Goal: Obtain resource: Download file/media

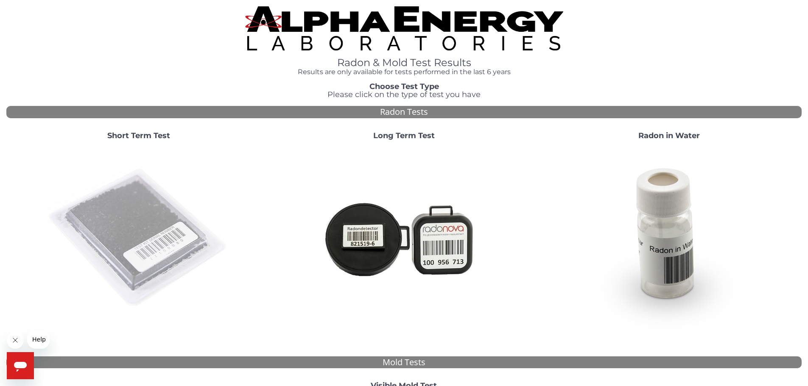
click at [154, 214] on img at bounding box center [139, 238] width 182 height 182
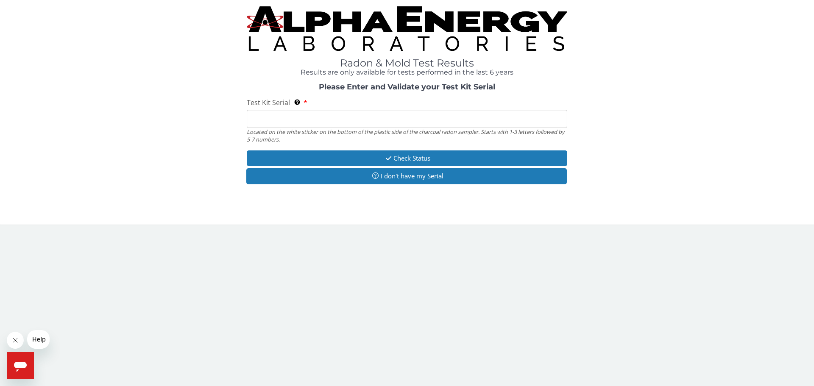
click at [288, 117] on input "Test Kit Serial Located on the white sticker on the bottom of the plastic side …" at bounding box center [407, 119] width 321 height 18
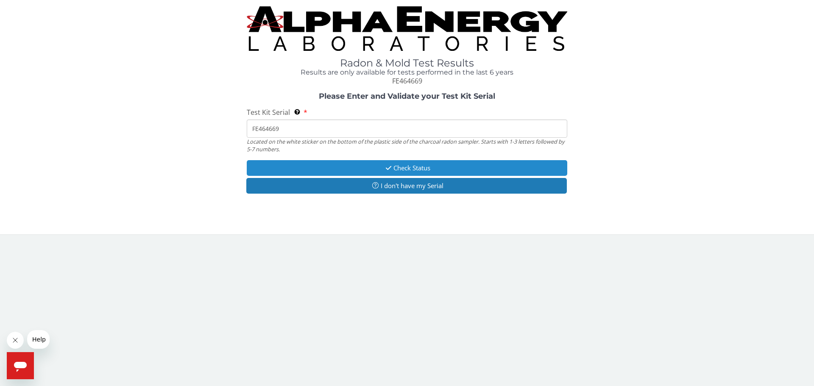
type input "FE464669"
click at [343, 167] on button "Check Status" at bounding box center [407, 168] width 321 height 16
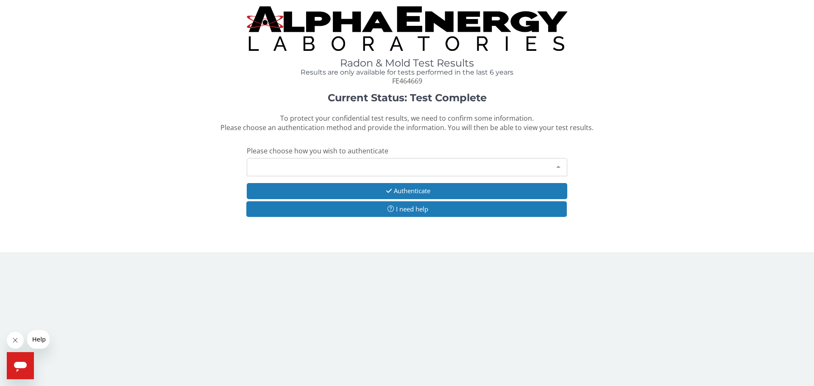
click at [287, 172] on div "Please make a selection" at bounding box center [407, 167] width 321 height 18
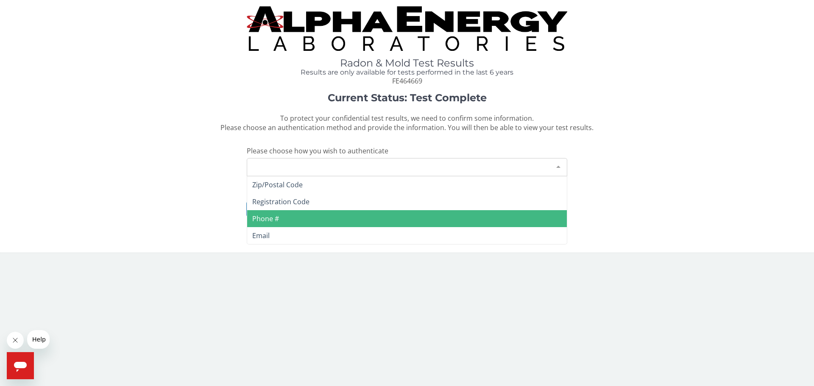
click at [292, 220] on span "Phone #" at bounding box center [407, 218] width 320 height 17
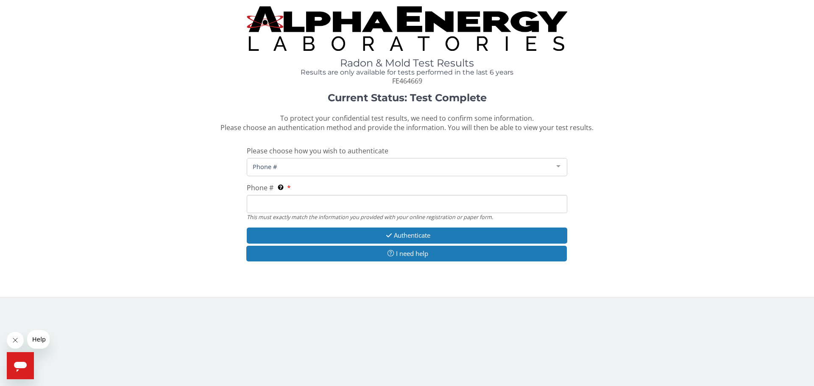
click at [291, 203] on input "Phone # This must exactly match the information you provided with your online r…" at bounding box center [407, 204] width 321 height 18
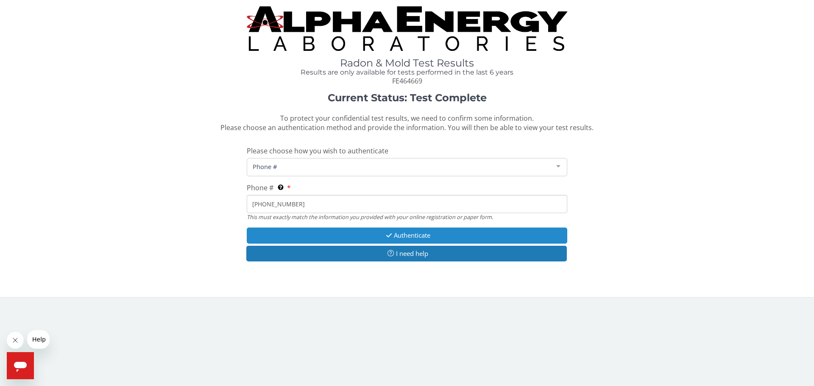
type input "[PHONE_NUMBER]"
click at [378, 240] on button "Authenticate" at bounding box center [407, 236] width 321 height 16
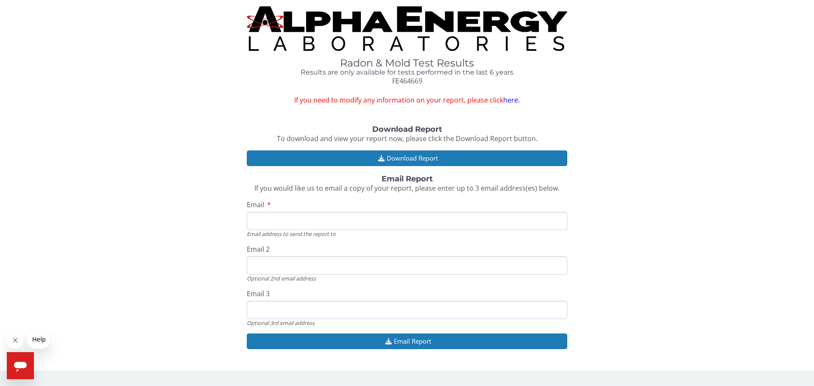
click at [349, 216] on input "Email" at bounding box center [407, 221] width 321 height 18
type input "[EMAIL_ADDRESS][DOMAIN_NAME]"
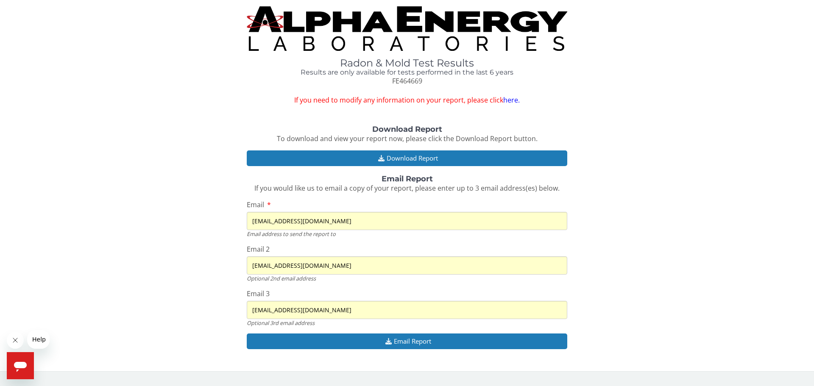
drag, startPoint x: 334, startPoint y: 264, endPoint x: 191, endPoint y: 246, distance: 144.6
click at [191, 246] on div "Download Report To download and view your report now, please click the Download…" at bounding box center [407, 242] width 802 height 233
click at [344, 270] on input "[EMAIL_ADDRESS][DOMAIN_NAME]" at bounding box center [407, 266] width 321 height 18
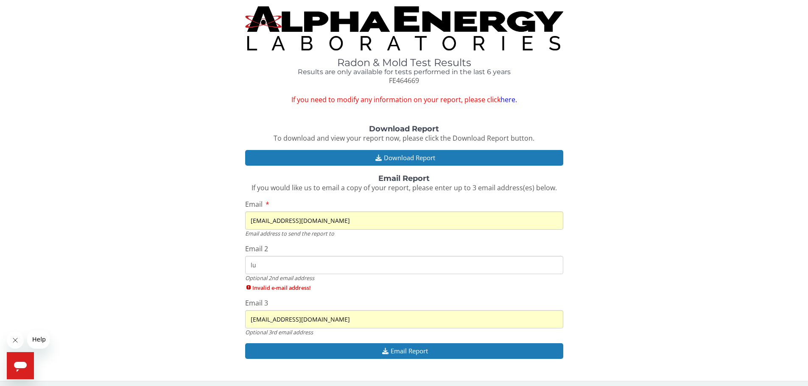
type input "l"
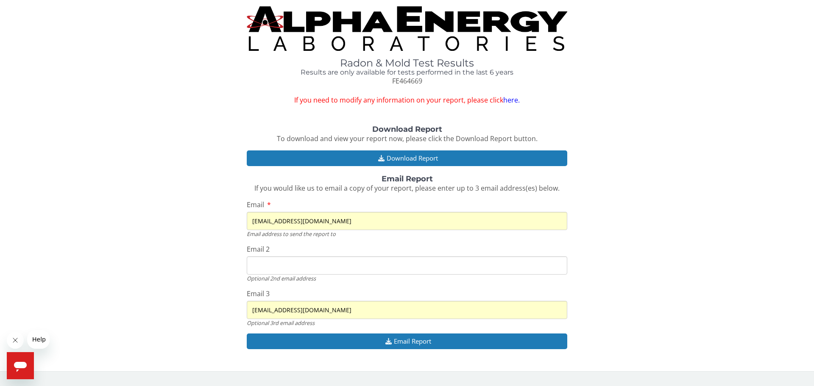
click at [330, 308] on input "[EMAIL_ADDRESS][DOMAIN_NAME]" at bounding box center [407, 310] width 321 height 18
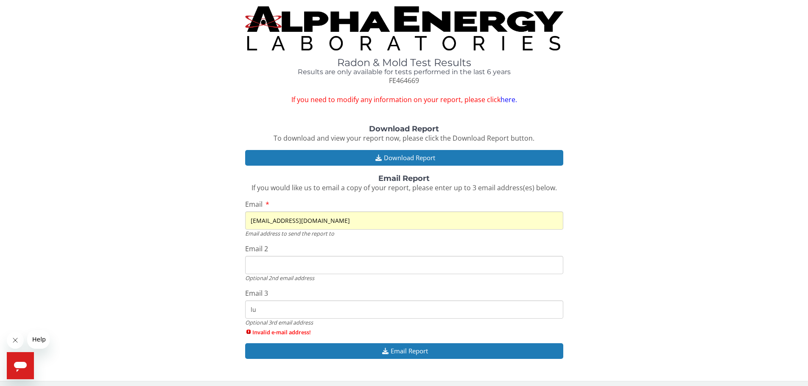
type input "l"
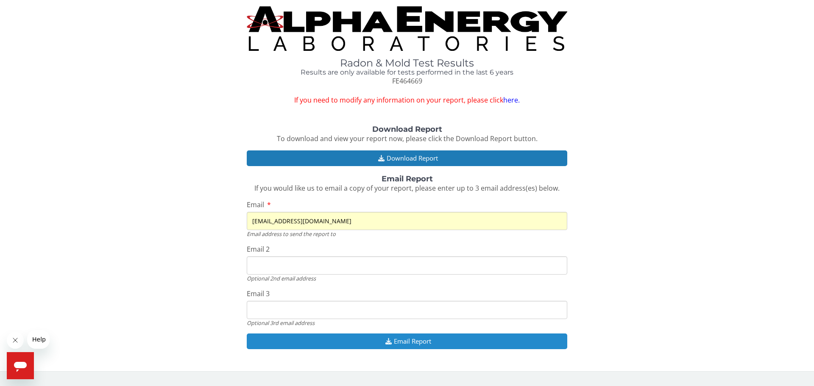
click at [339, 338] on button "Email Report" at bounding box center [407, 342] width 321 height 16
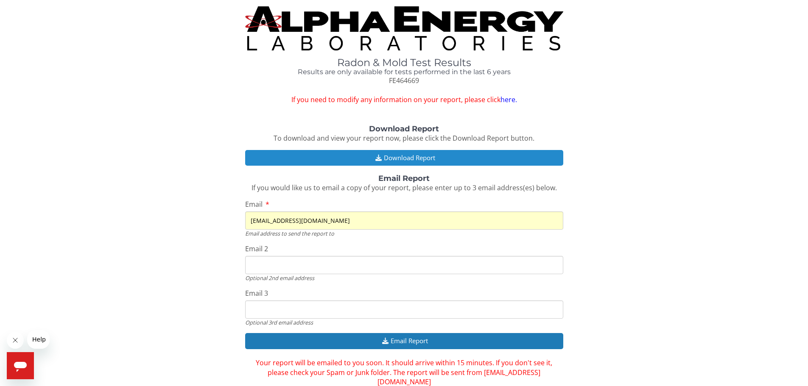
click at [479, 156] on button "Download Report" at bounding box center [404, 158] width 318 height 16
